Goal: Find specific page/section: Find specific page/section

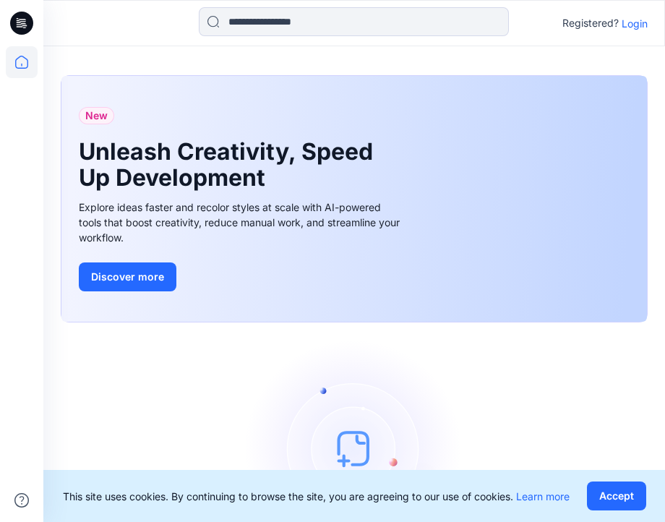
click at [631, 22] on p "Login" at bounding box center [635, 23] width 26 height 15
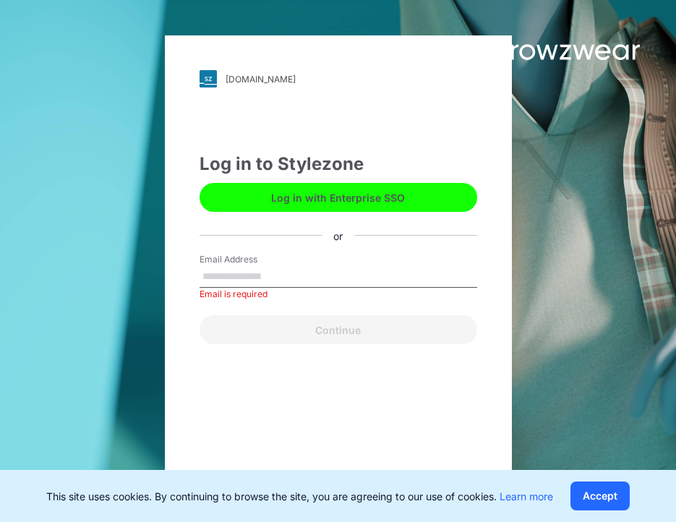
paste input "**********"
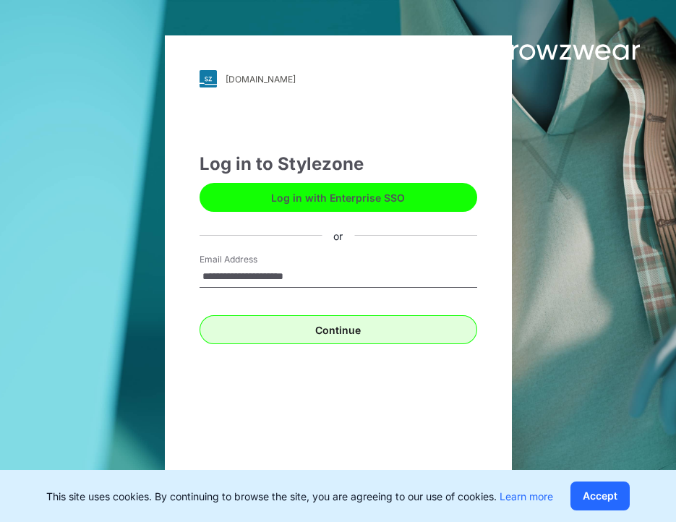
type input "**********"
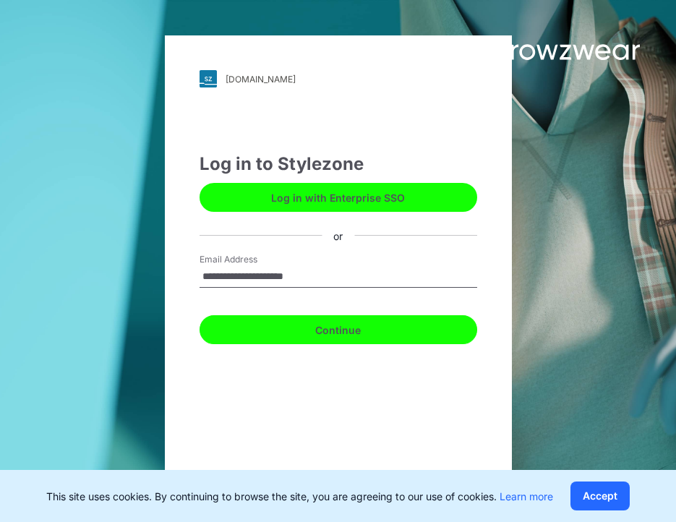
click at [369, 325] on button "Continue" at bounding box center [339, 329] width 278 height 29
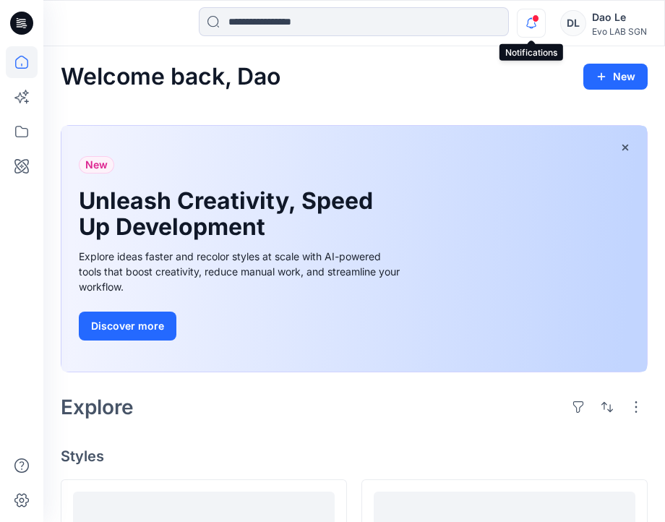
click at [532, 26] on icon "button" at bounding box center [531, 23] width 27 height 29
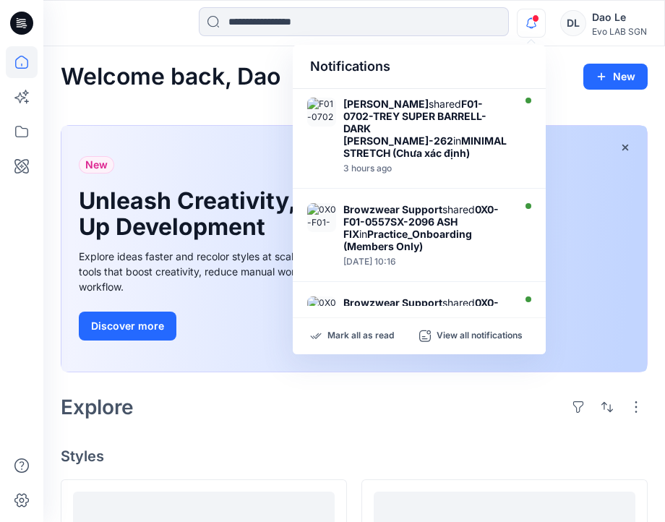
click at [532, 26] on icon "button" at bounding box center [531, 23] width 27 height 29
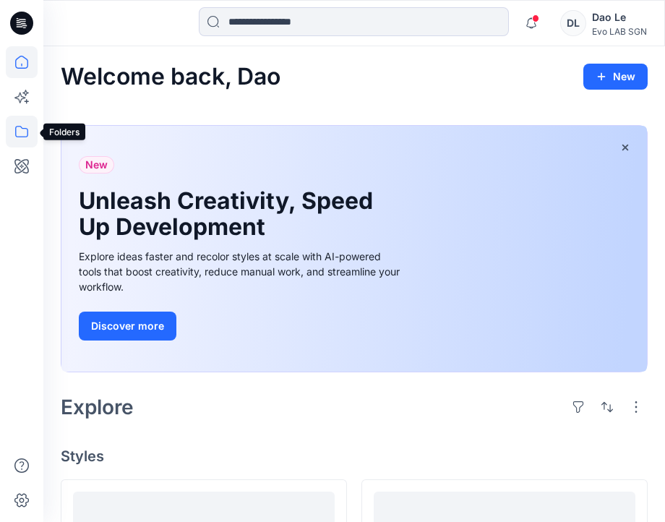
click at [17, 132] on icon at bounding box center [22, 132] width 32 height 32
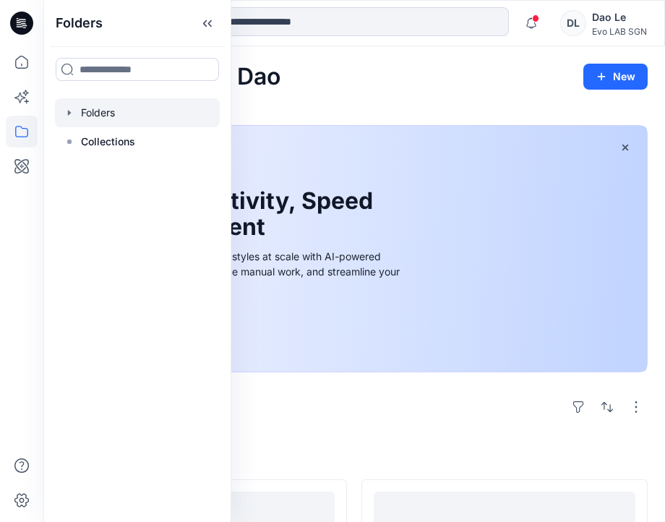
click at [117, 110] on div at bounding box center [137, 112] width 165 height 29
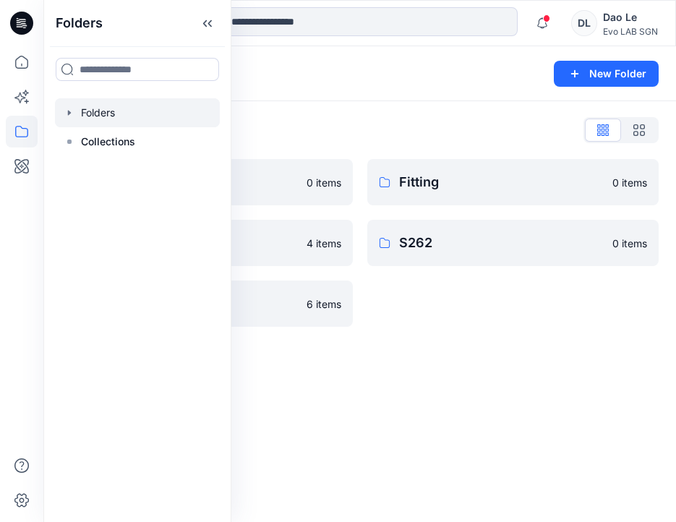
click at [467, 383] on div "Folders New Folder Folders List Fit Women 0 items Practice_Onboarding 4 items T…" at bounding box center [359, 284] width 633 height 476
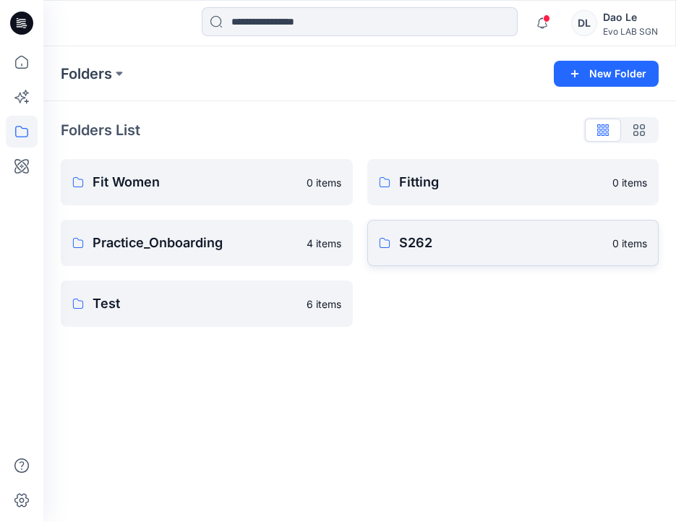
click at [443, 244] on p "S262" at bounding box center [501, 243] width 205 height 20
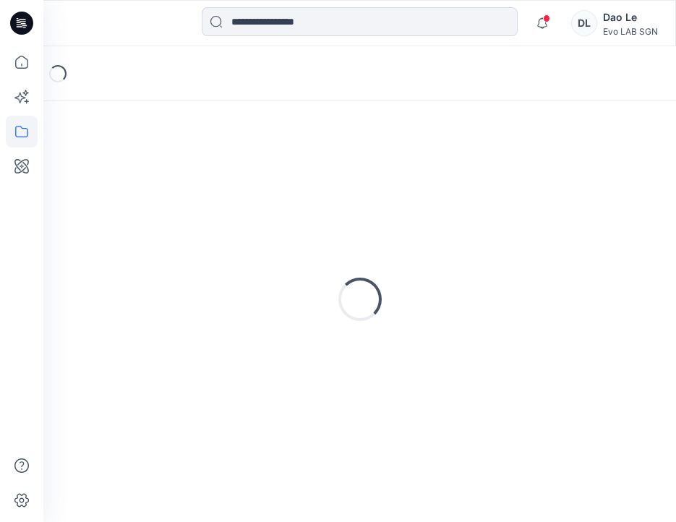
click at [443, 244] on div "Loading..." at bounding box center [360, 300] width 598 height 362
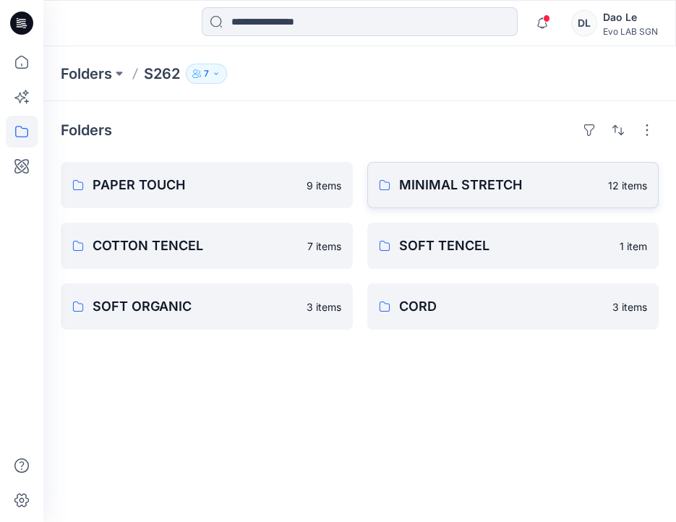
click at [439, 187] on p "MINIMAL STRETCH" at bounding box center [499, 185] width 201 height 20
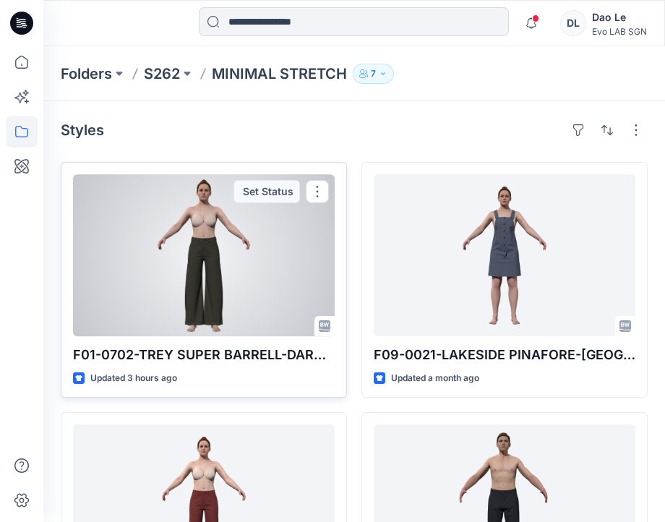
click at [199, 256] on div at bounding box center [204, 255] width 262 height 162
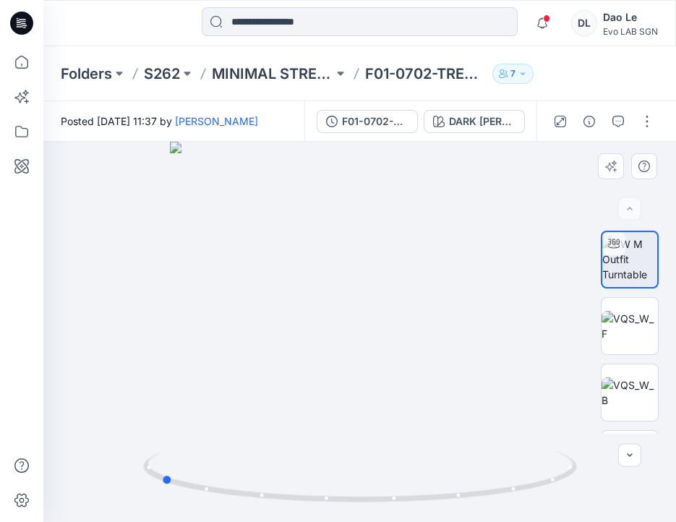
drag, startPoint x: 452, startPoint y: 396, endPoint x: 252, endPoint y: 394, distance: 199.6
click at [252, 394] on div at bounding box center [359, 332] width 633 height 380
drag, startPoint x: 252, startPoint y: 394, endPoint x: 208, endPoint y: 396, distance: 44.1
click at [208, 396] on div at bounding box center [359, 332] width 633 height 380
drag, startPoint x: 210, startPoint y: 383, endPoint x: 405, endPoint y: 388, distance: 195.4
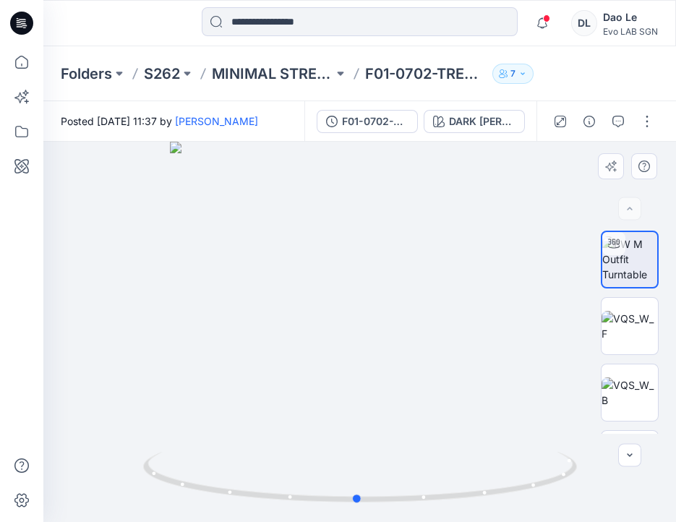
click at [405, 388] on div at bounding box center [359, 332] width 633 height 380
drag, startPoint x: 472, startPoint y: 403, endPoint x: 103, endPoint y: 416, distance: 368.4
click at [103, 416] on div at bounding box center [359, 332] width 633 height 380
drag, startPoint x: 103, startPoint y: 416, endPoint x: 612, endPoint y: 331, distance: 515.5
click at [613, 331] on img at bounding box center [630, 326] width 56 height 30
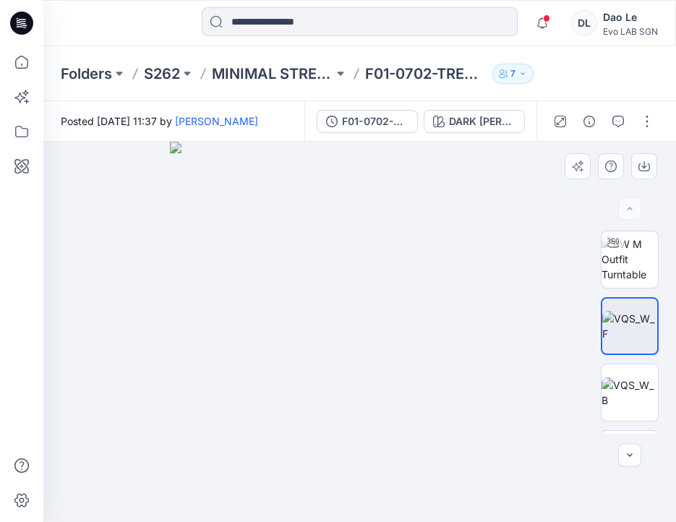
drag, startPoint x: 469, startPoint y: 392, endPoint x: 297, endPoint y: 392, distance: 171.4
click at [297, 392] on img at bounding box center [360, 332] width 380 height 380
click at [498, 384] on img at bounding box center [360, 332] width 380 height 380
drag, startPoint x: 505, startPoint y: 419, endPoint x: 448, endPoint y: 423, distance: 56.6
click at [448, 423] on img at bounding box center [360, 332] width 380 height 380
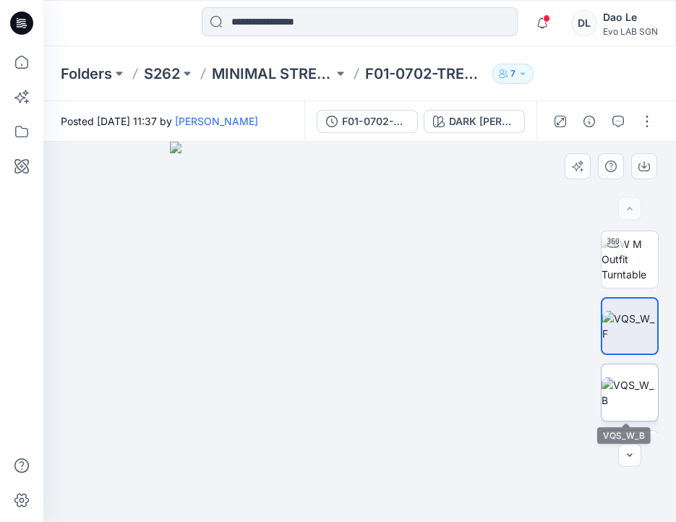
click at [625, 392] on img at bounding box center [630, 393] width 56 height 30
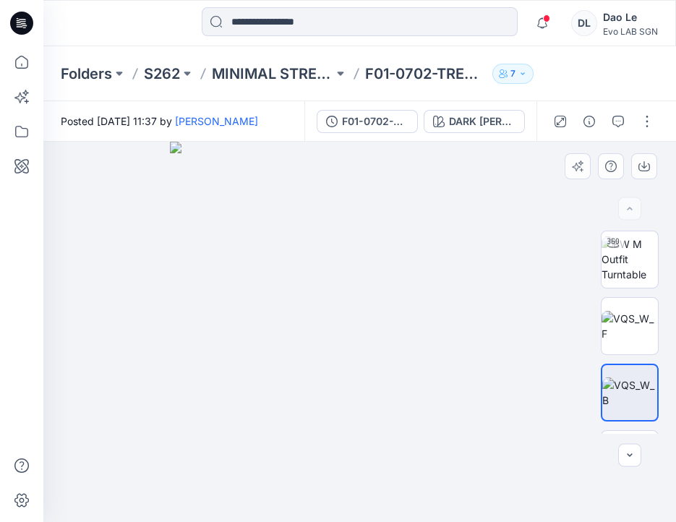
drag, startPoint x: 454, startPoint y: 400, endPoint x: 275, endPoint y: 401, distance: 178.7
click at [282, 403] on img at bounding box center [360, 332] width 380 height 380
drag, startPoint x: 172, startPoint y: 393, endPoint x: 464, endPoint y: 390, distance: 292.2
click at [434, 393] on img at bounding box center [360, 332] width 380 height 380
click at [616, 325] on img at bounding box center [630, 326] width 56 height 30
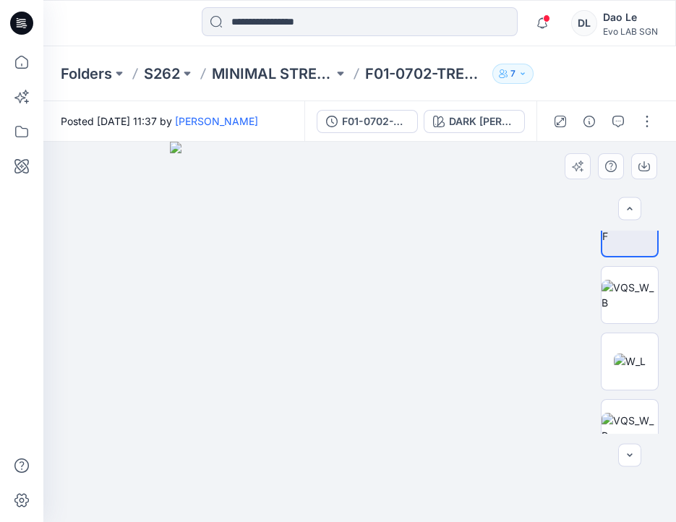
scroll to position [90, 0]
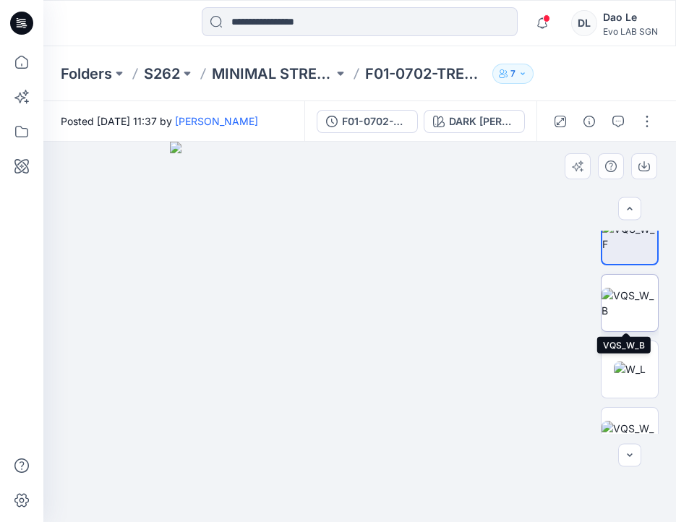
click at [629, 301] on img at bounding box center [630, 303] width 56 height 30
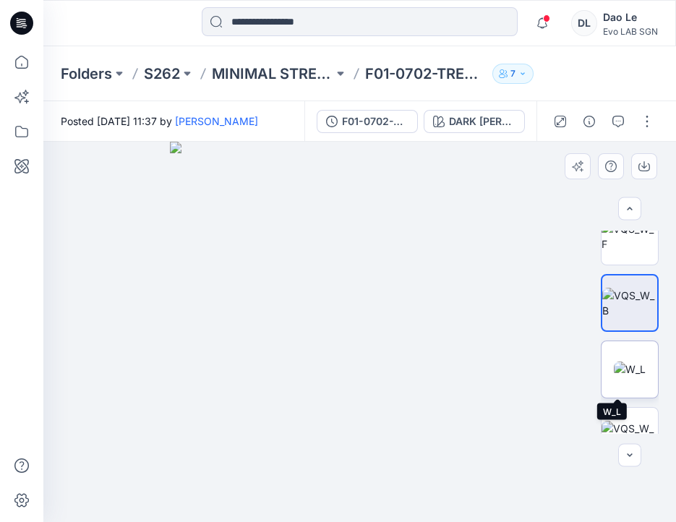
click at [621, 365] on img at bounding box center [630, 369] width 32 height 15
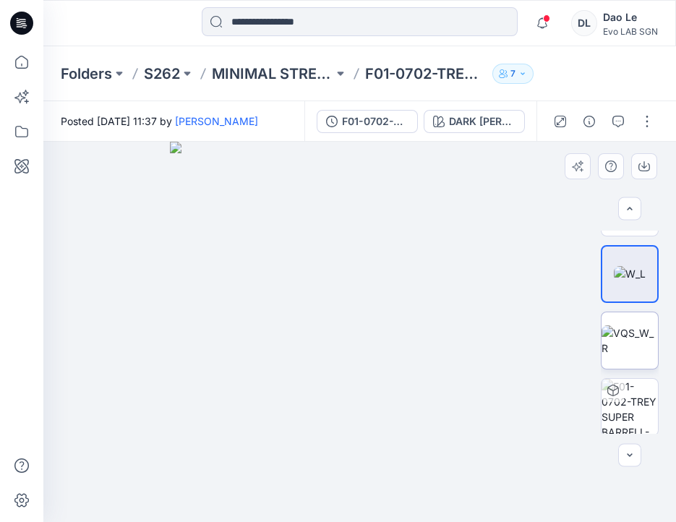
scroll to position [183, 0]
click at [621, 353] on img at bounding box center [630, 343] width 56 height 30
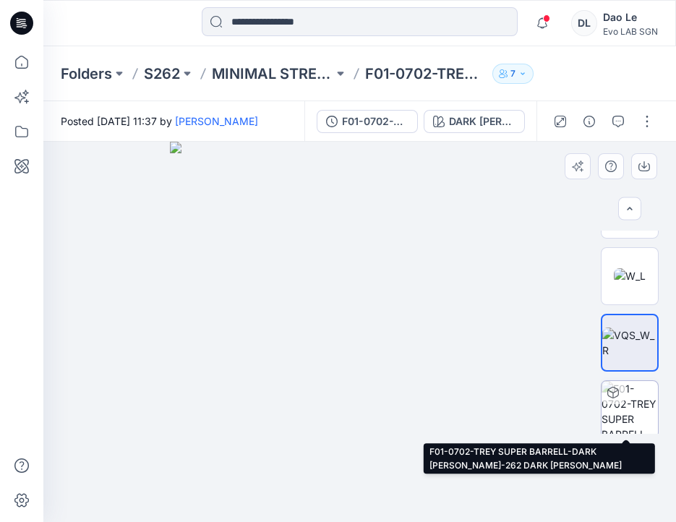
click at [634, 411] on img at bounding box center [630, 409] width 56 height 56
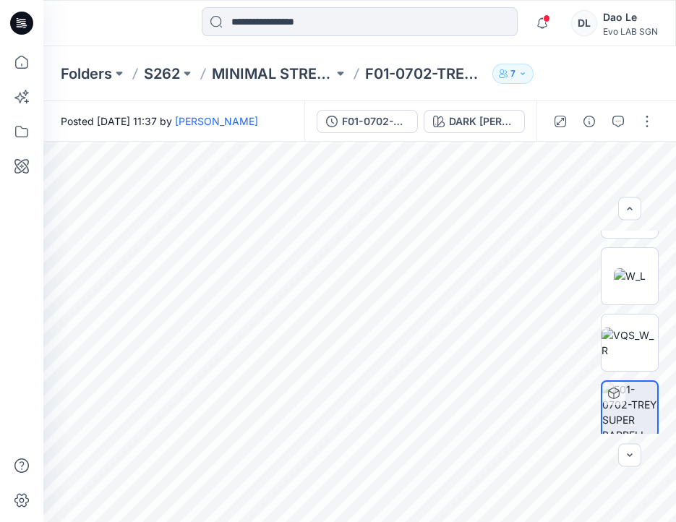
scroll to position [187, 0]
